Goal: Browse casually

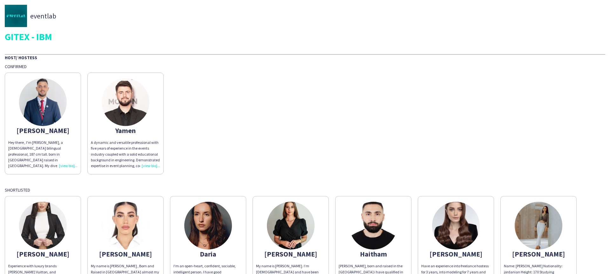
click at [54, 119] on img at bounding box center [43, 102] width 48 height 48
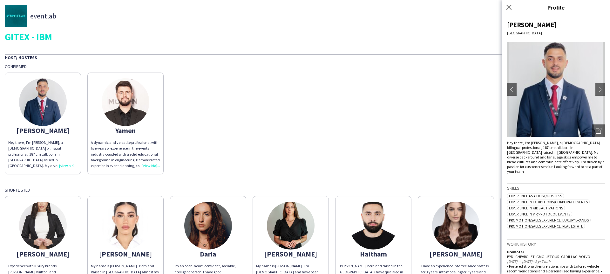
drag, startPoint x: 510, startPoint y: 8, endPoint x: 487, endPoint y: 15, distance: 23.8
click at [510, 8] on icon "Close pop-in" at bounding box center [508, 7] width 5 height 5
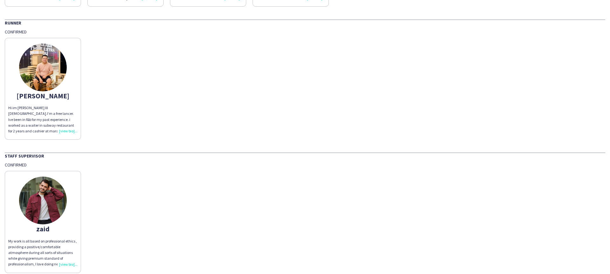
scroll to position [509, 0]
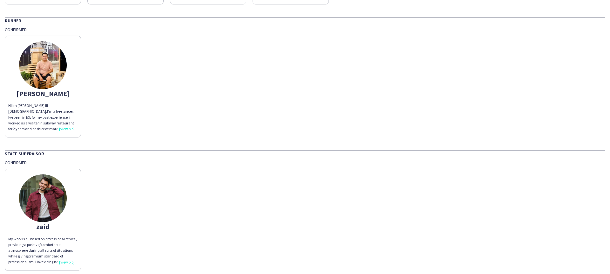
click at [44, 188] on img at bounding box center [43, 198] width 48 height 48
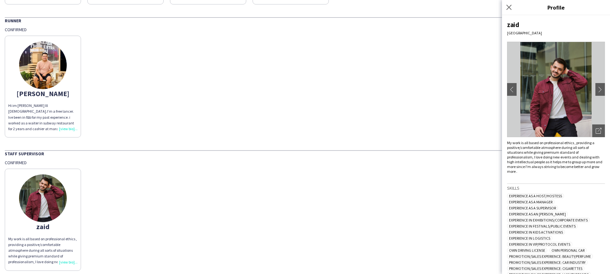
click at [559, 68] on img at bounding box center [556, 89] width 98 height 95
click at [599, 132] on icon "Open photos pop-in" at bounding box center [599, 131] width 6 height 6
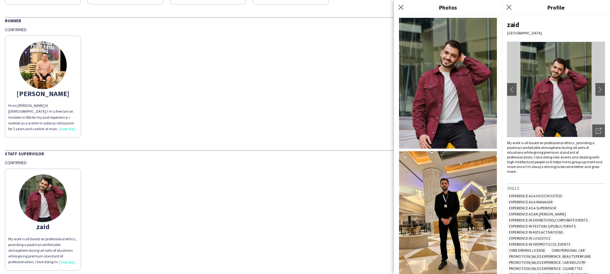
click at [452, 77] on img at bounding box center [448, 83] width 98 height 131
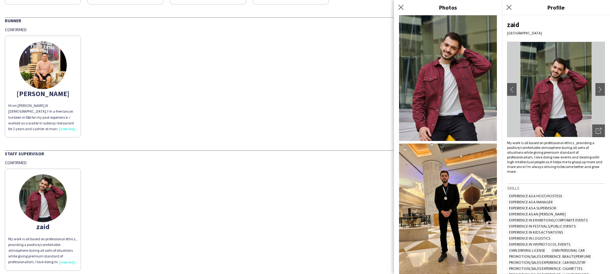
click at [457, 190] on img at bounding box center [448, 208] width 98 height 131
click at [403, 6] on icon "Close pop-in" at bounding box center [401, 7] width 6 height 6
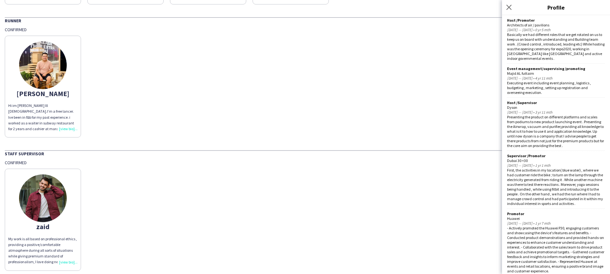
scroll to position [505, 0]
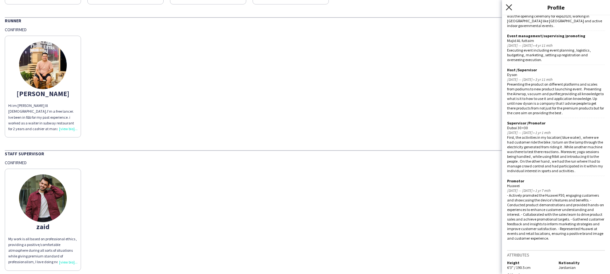
click at [507, 8] on icon "Close pop-in" at bounding box center [509, 7] width 6 height 6
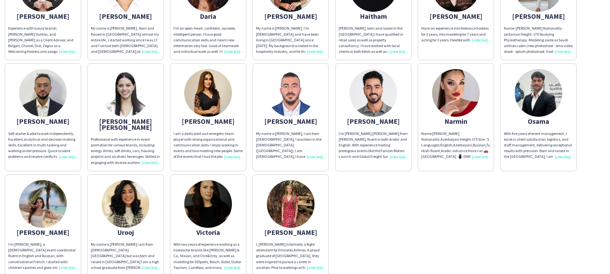
scroll to position [233, 0]
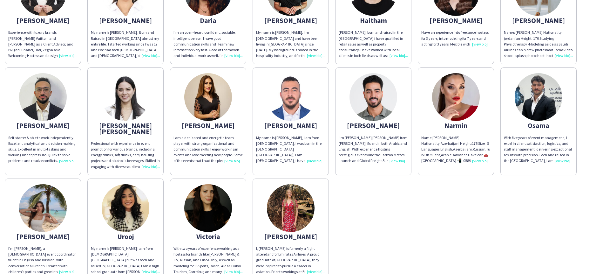
click at [377, 107] on img at bounding box center [373, 97] width 48 height 48
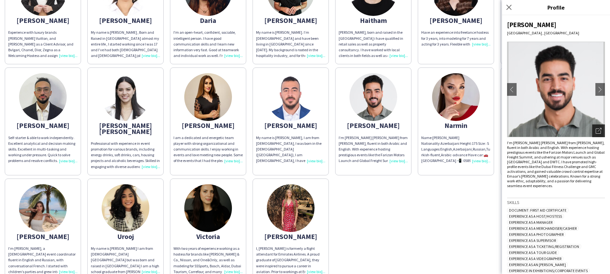
click at [601, 132] on icon at bounding box center [598, 130] width 5 height 5
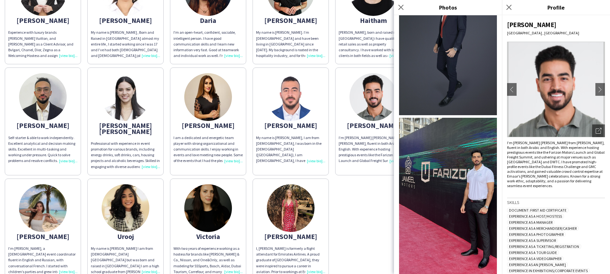
scroll to position [466, 0]
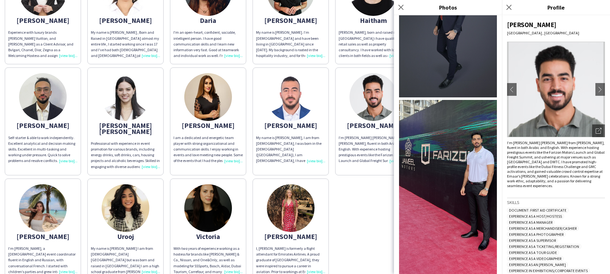
click at [447, 140] on img at bounding box center [448, 187] width 98 height 174
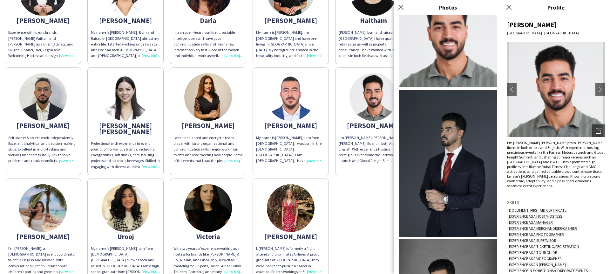
scroll to position [0, 0]
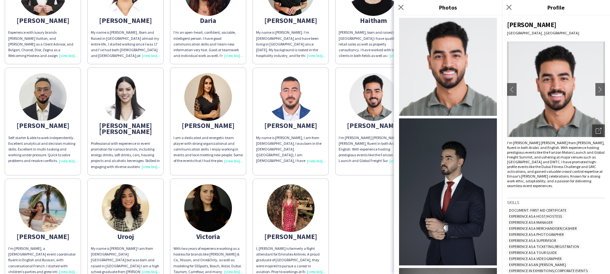
click at [448, 74] on img at bounding box center [448, 67] width 98 height 98
click at [407, 8] on div "Close pop-in" at bounding box center [402, 7] width 16 height 15
click at [404, 8] on div "Close pop-in" at bounding box center [402, 7] width 16 height 15
click at [403, 8] on icon "Close pop-in" at bounding box center [401, 7] width 6 height 6
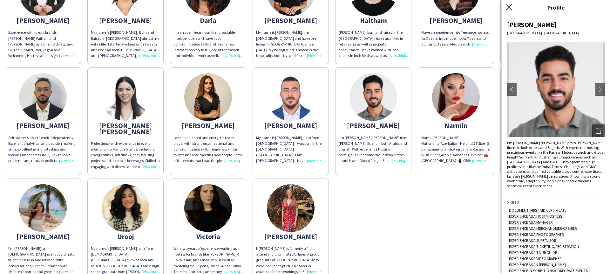
click at [509, 8] on icon at bounding box center [509, 7] width 6 height 6
